Goal: Transaction & Acquisition: Purchase product/service

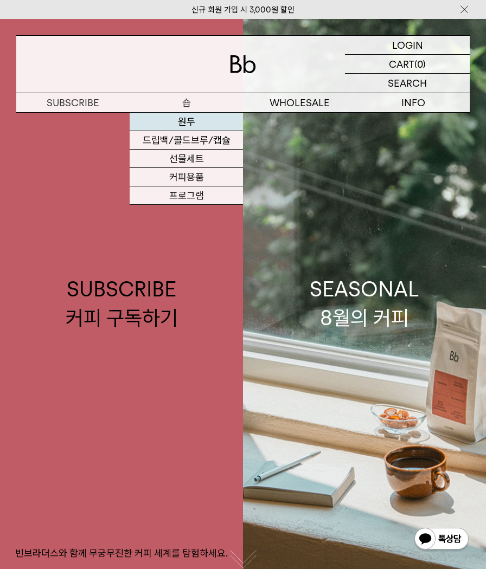
click at [192, 125] on link "원두" at bounding box center [186, 122] width 113 height 18
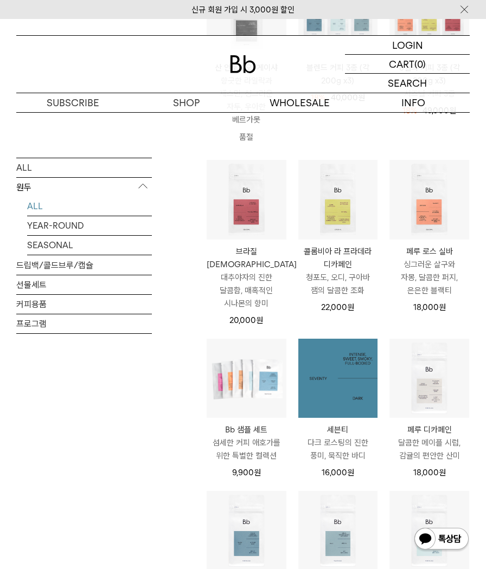
scroll to position [352, 0]
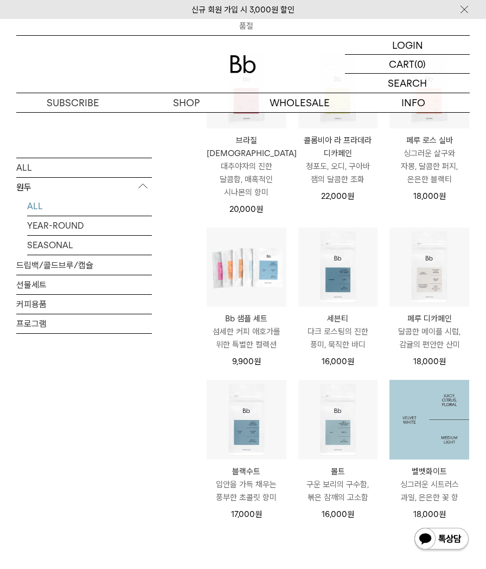
click at [422, 415] on img at bounding box center [429, 420] width 80 height 80
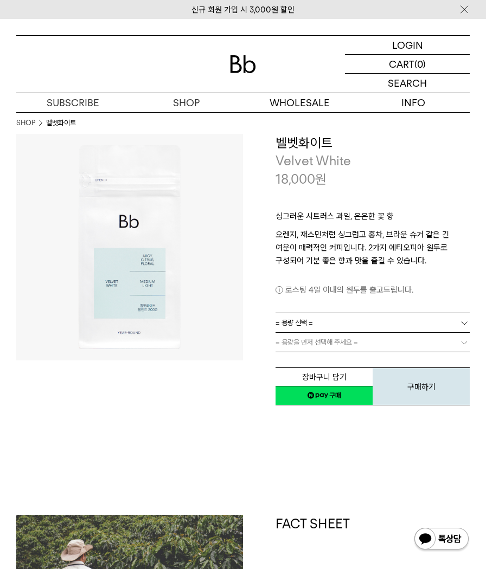
click at [316, 553] on h1 "FACT SHEET" at bounding box center [372, 546] width 194 height 62
